Goal: Information Seeking & Learning: Check status

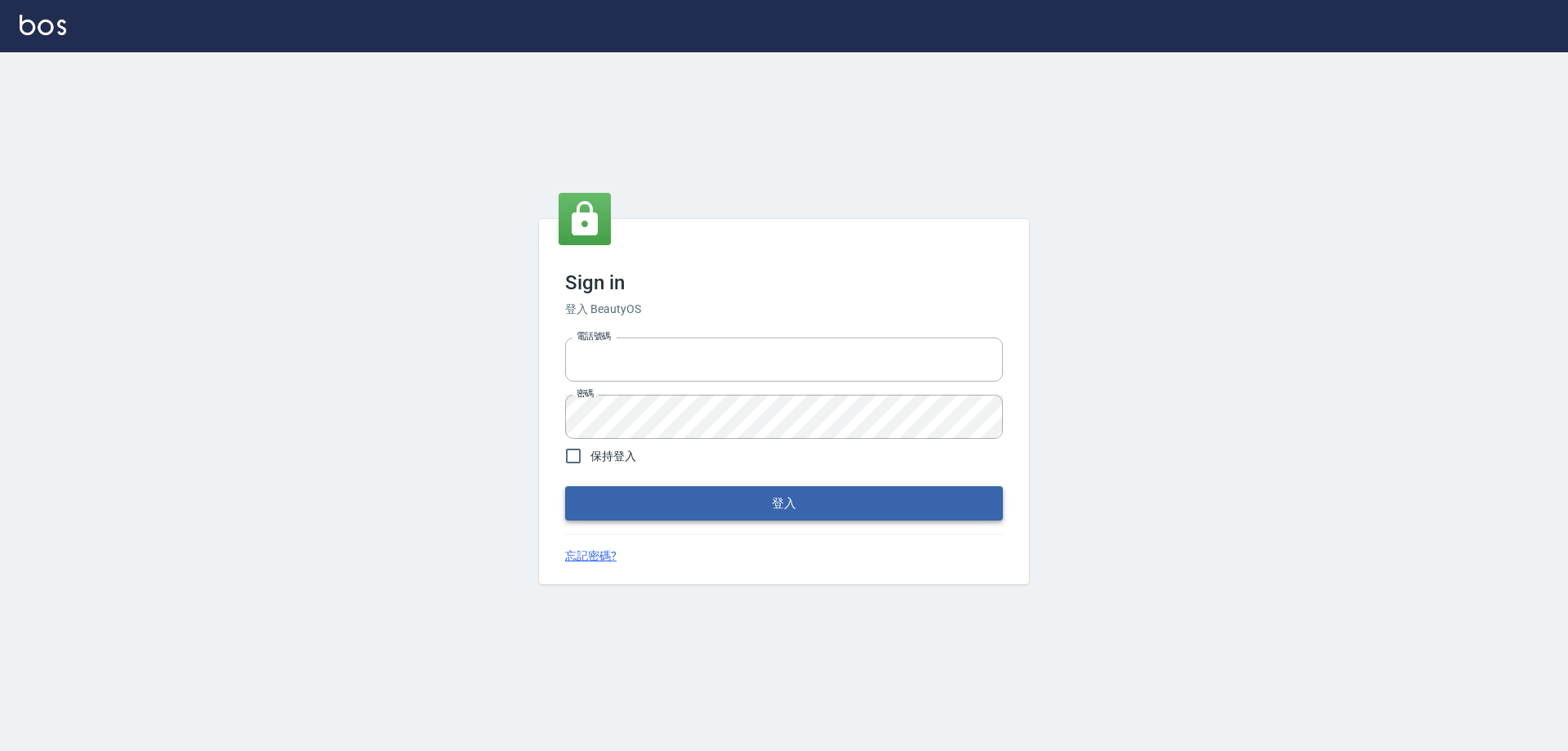
type input "0910673267"
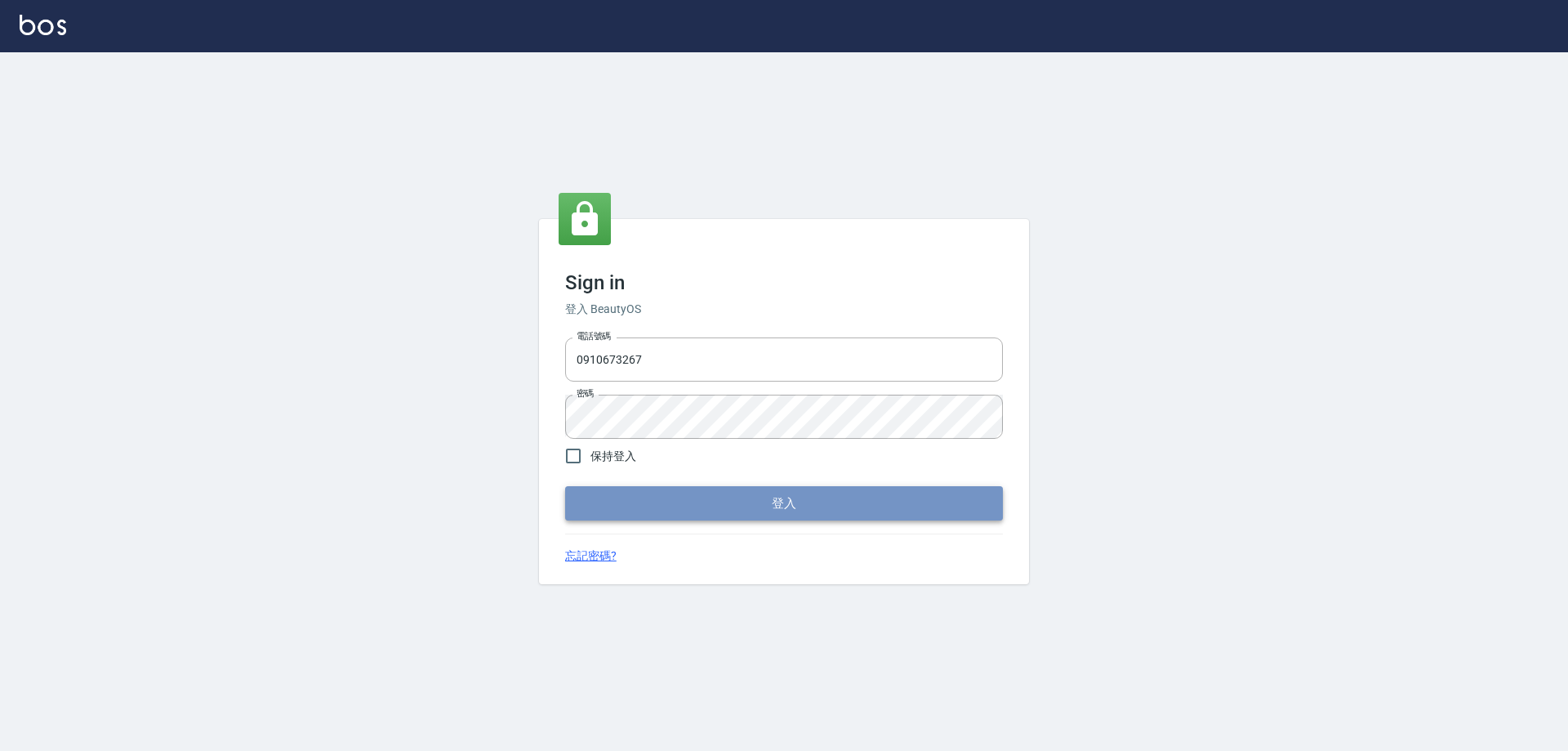
click at [731, 502] on button "登入" at bounding box center [783, 503] width 438 height 34
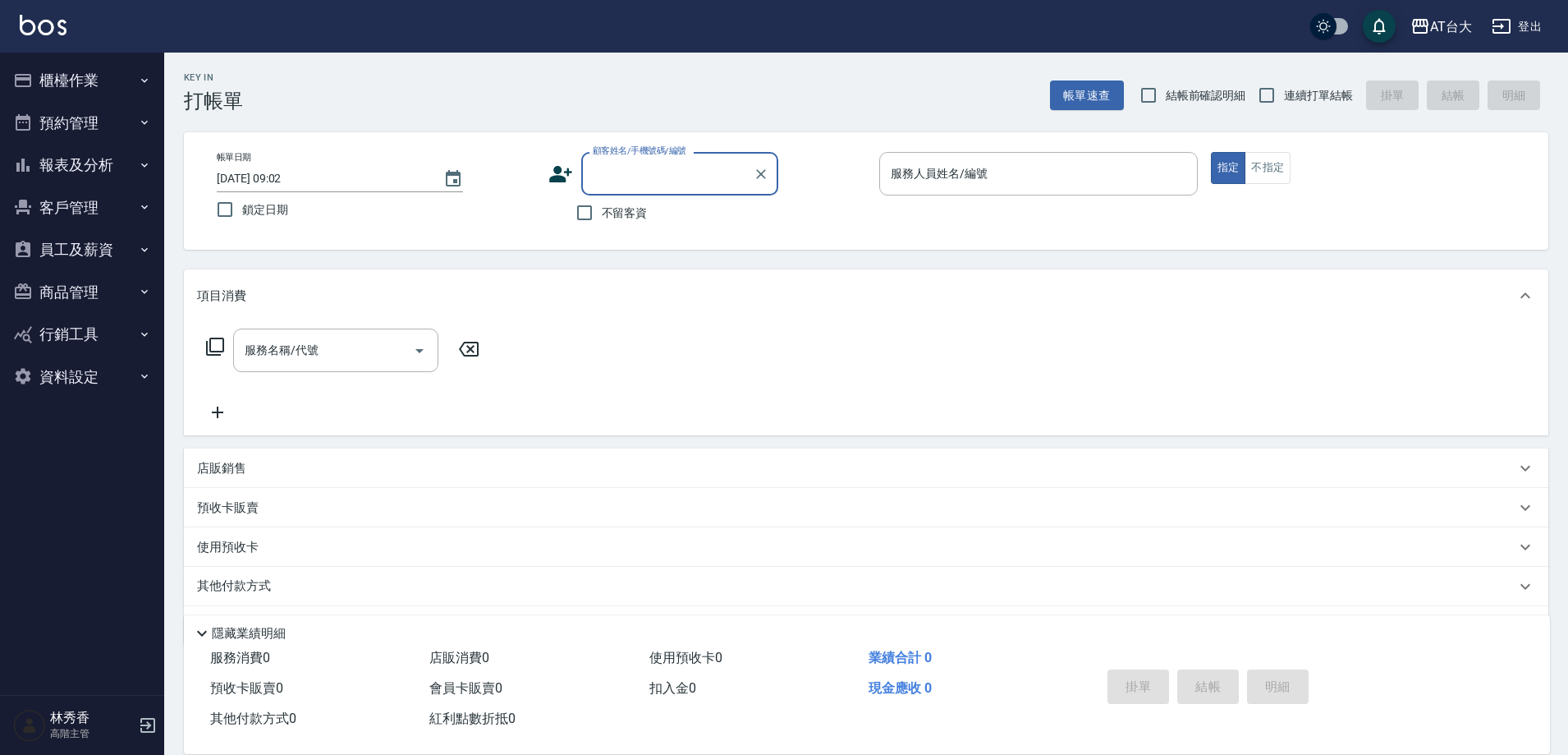
click at [80, 154] on button "報表及分析" at bounding box center [82, 165] width 152 height 43
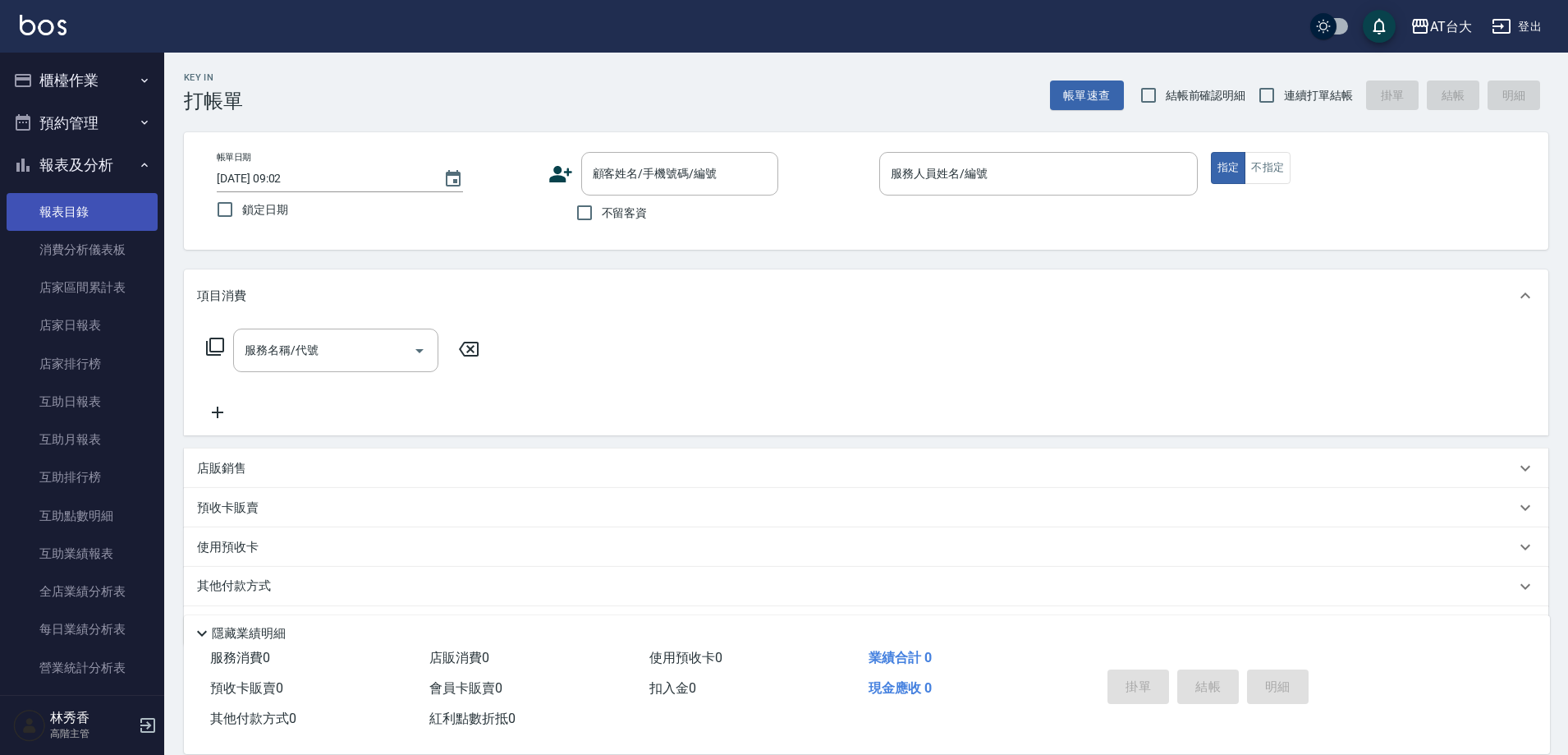
click at [67, 204] on link "報表目錄" at bounding box center [82, 211] width 152 height 37
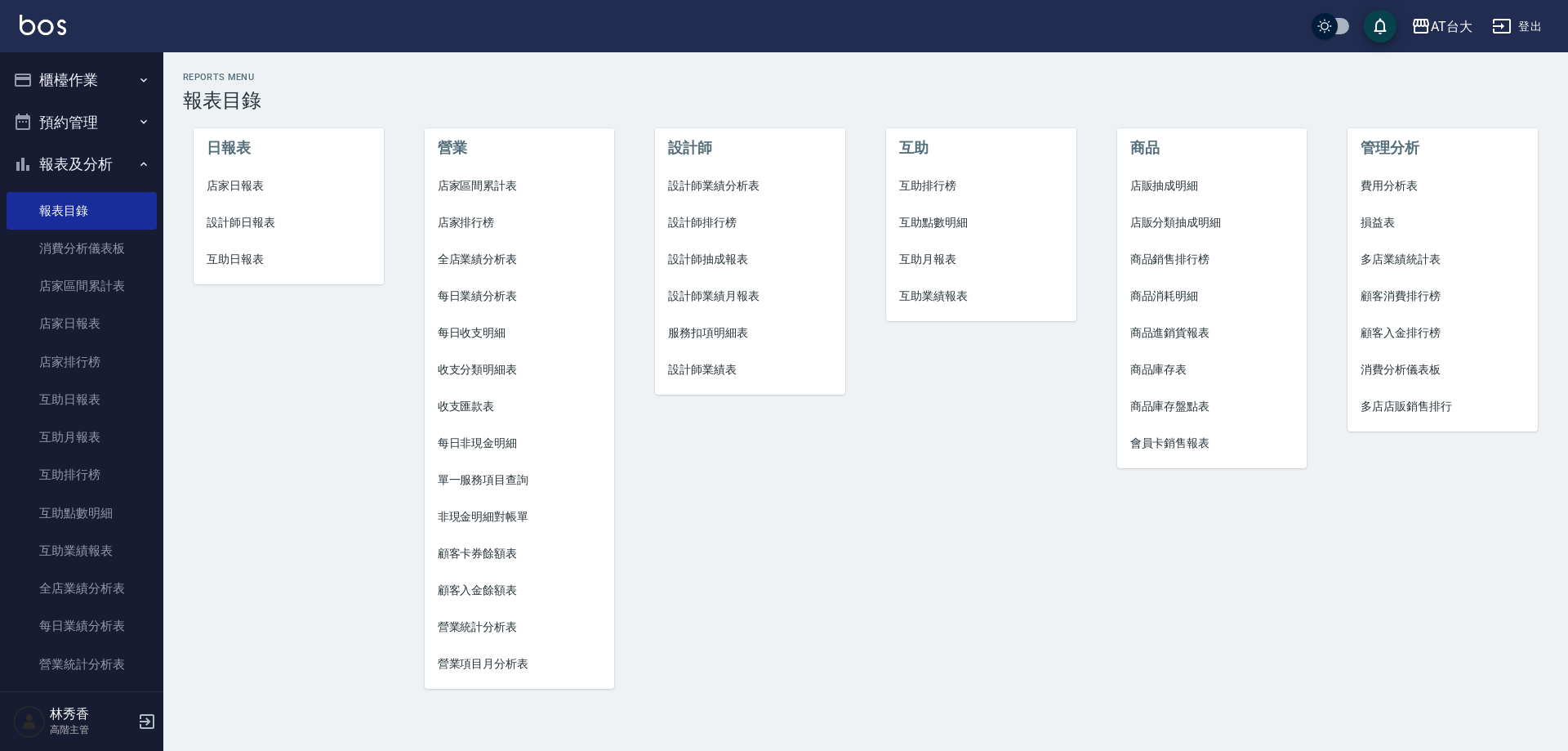
click at [474, 658] on span "營業項目月分析表" at bounding box center [520, 664] width 164 height 17
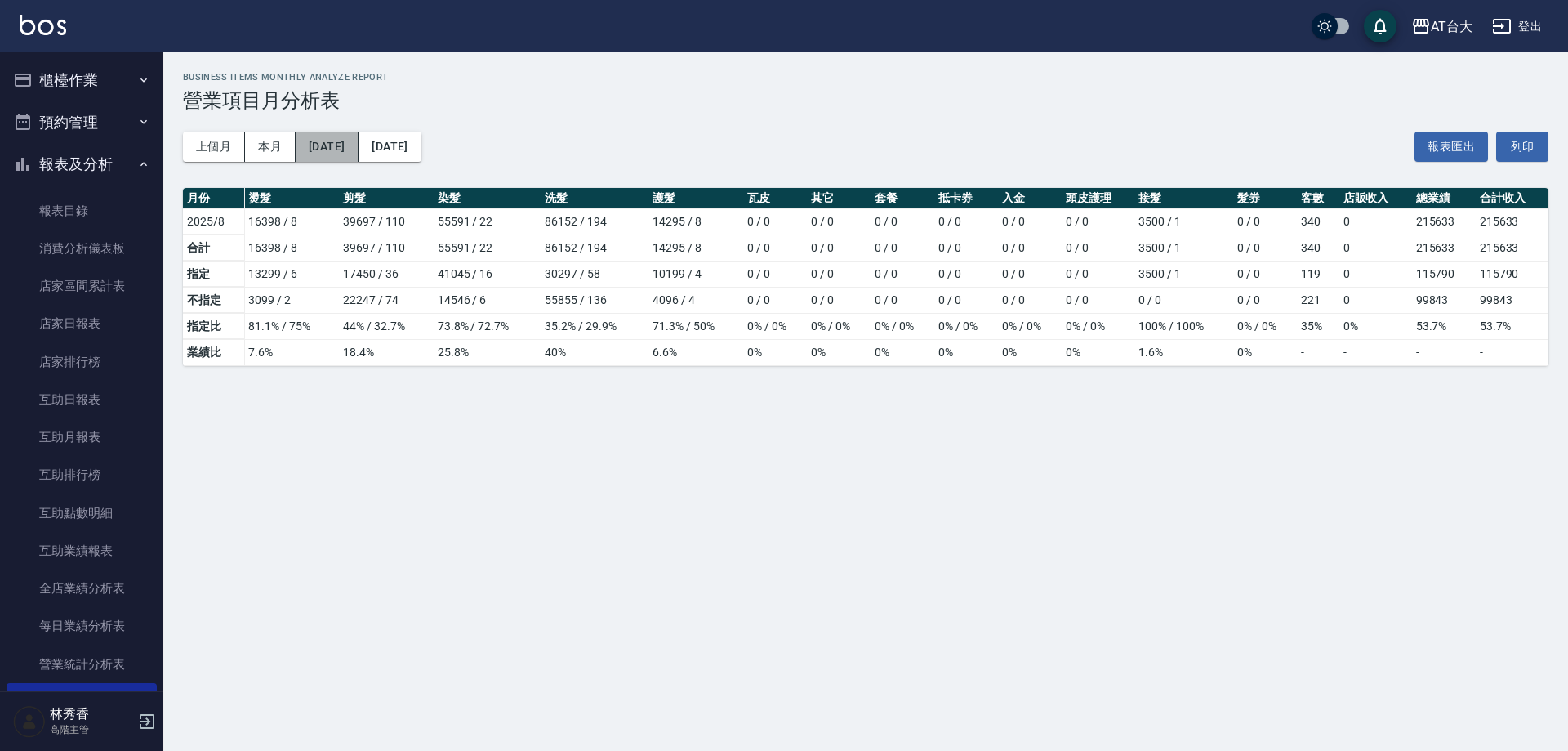
click at [320, 144] on button "[DATE]" at bounding box center [327, 147] width 63 height 31
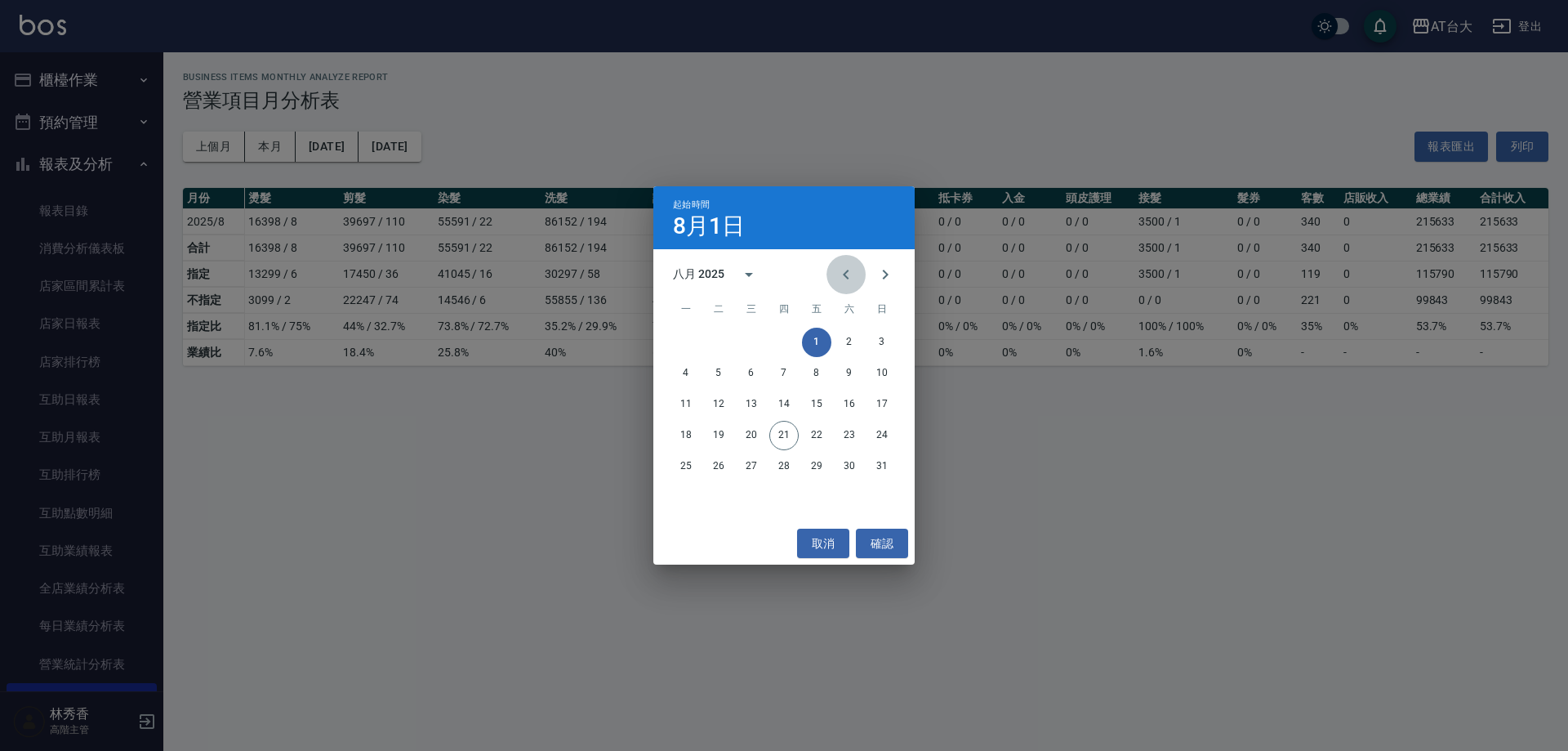
click at [843, 269] on icon "Previous month" at bounding box center [846, 274] width 20 height 20
click at [721, 338] on button "1" at bounding box center [718, 342] width 30 height 30
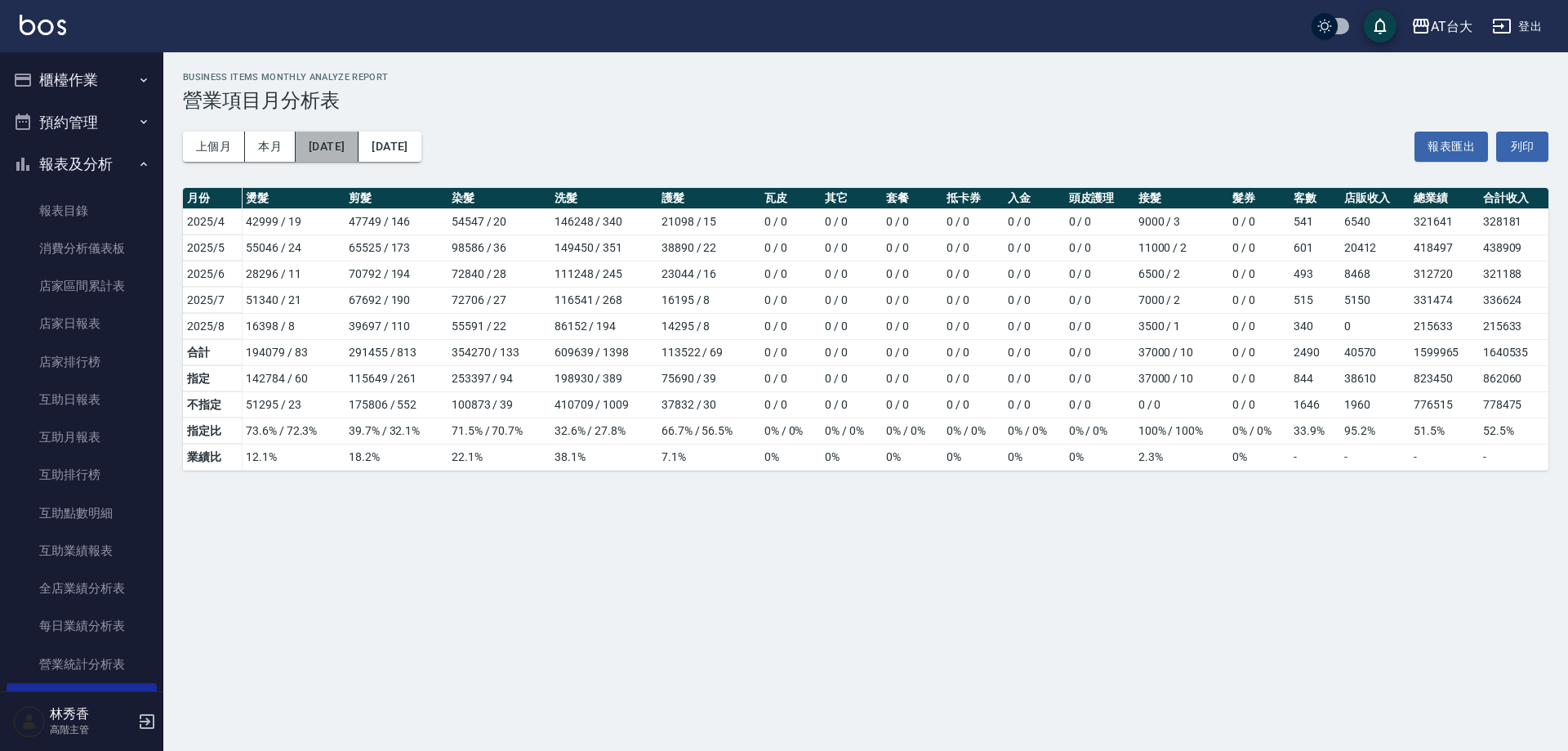
click at [349, 143] on button "[DATE]" at bounding box center [327, 147] width 63 height 31
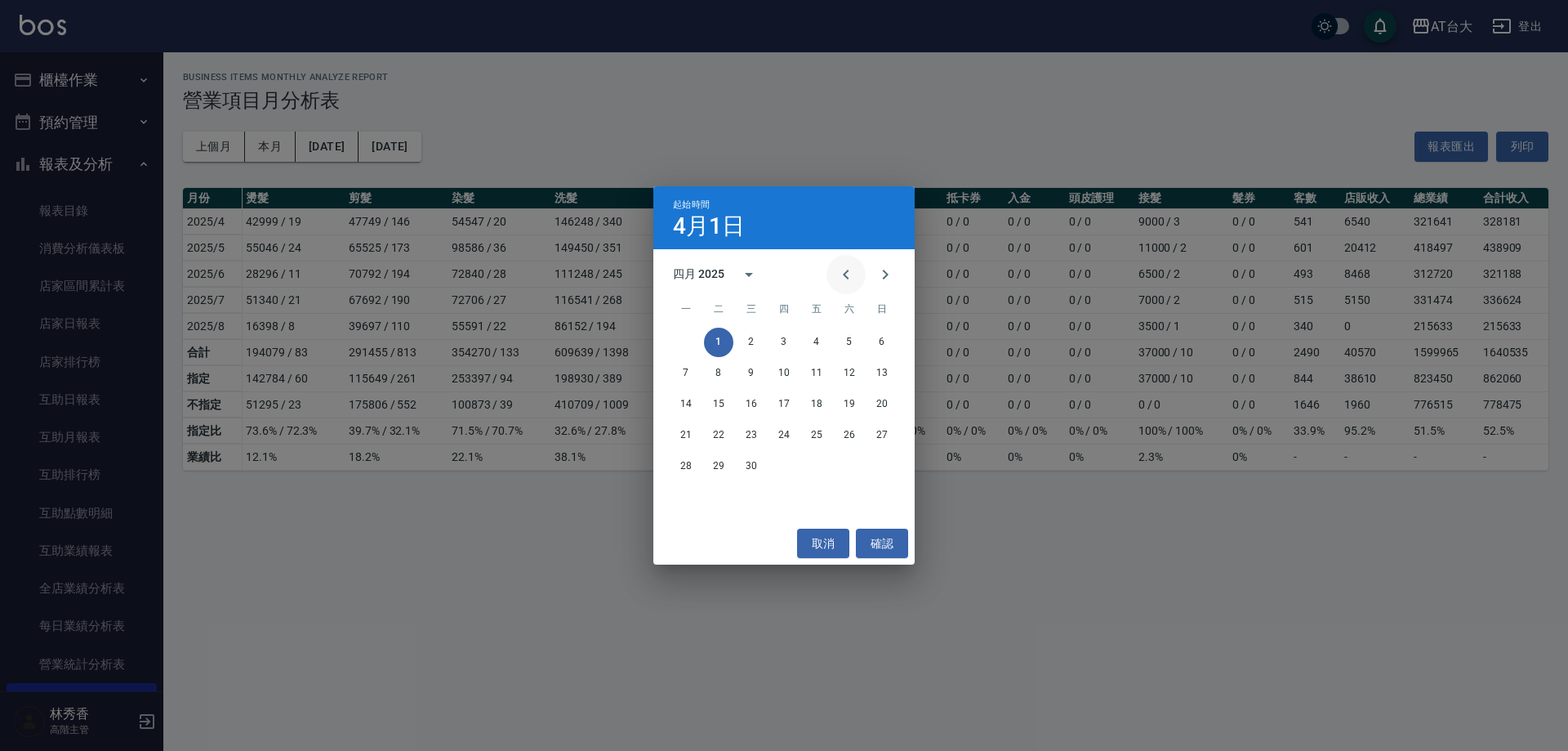
click at [853, 271] on icon "Previous month" at bounding box center [846, 274] width 20 height 20
click at [852, 271] on icon "Previous month" at bounding box center [846, 274] width 20 height 20
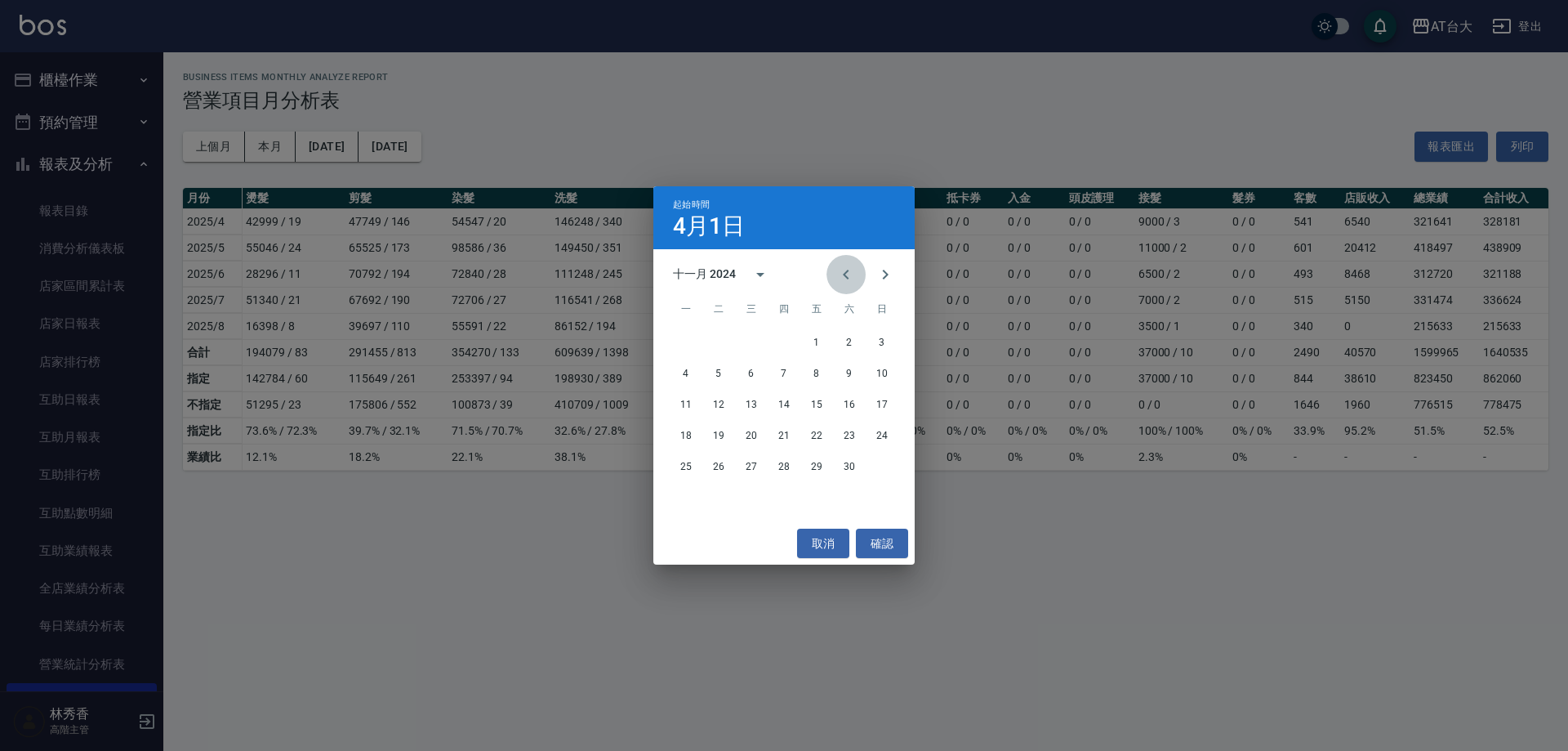
click at [852, 271] on icon "Previous month" at bounding box center [846, 274] width 20 height 20
click at [683, 338] on button "1" at bounding box center [686, 342] width 30 height 30
